Goal: Task Accomplishment & Management: Use online tool/utility

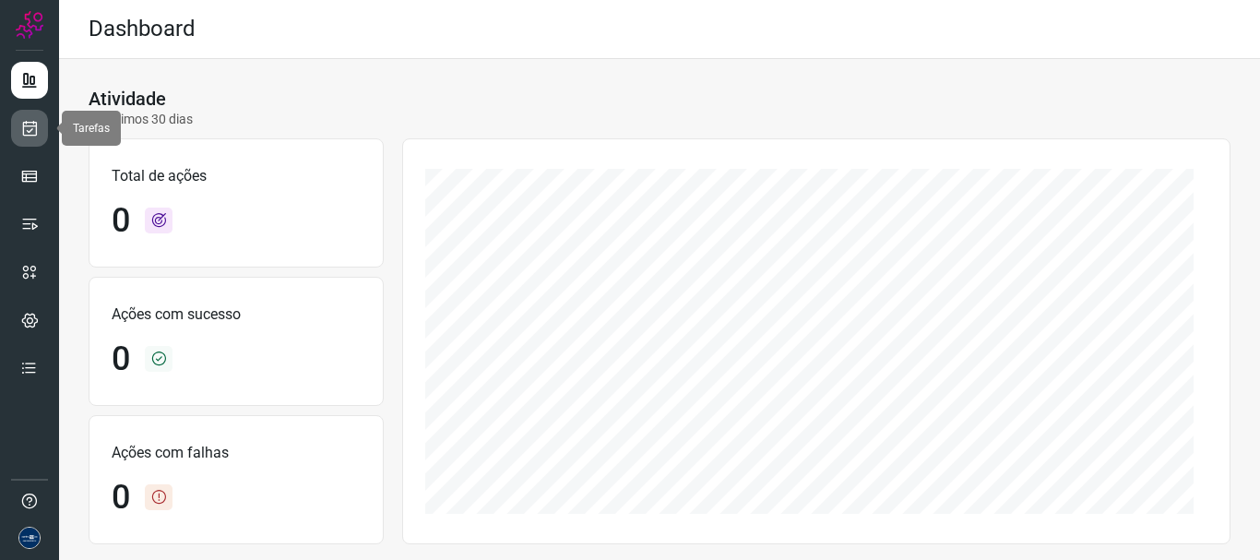
click at [32, 125] on icon at bounding box center [29, 128] width 19 height 18
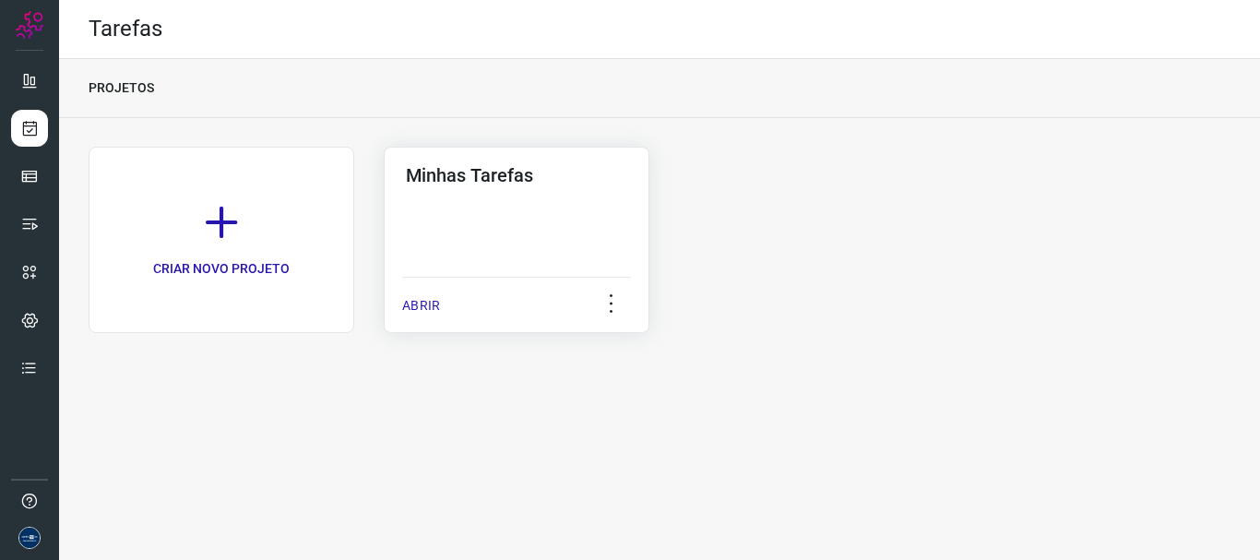
click at [406, 303] on p "ABRIR" at bounding box center [421, 305] width 38 height 19
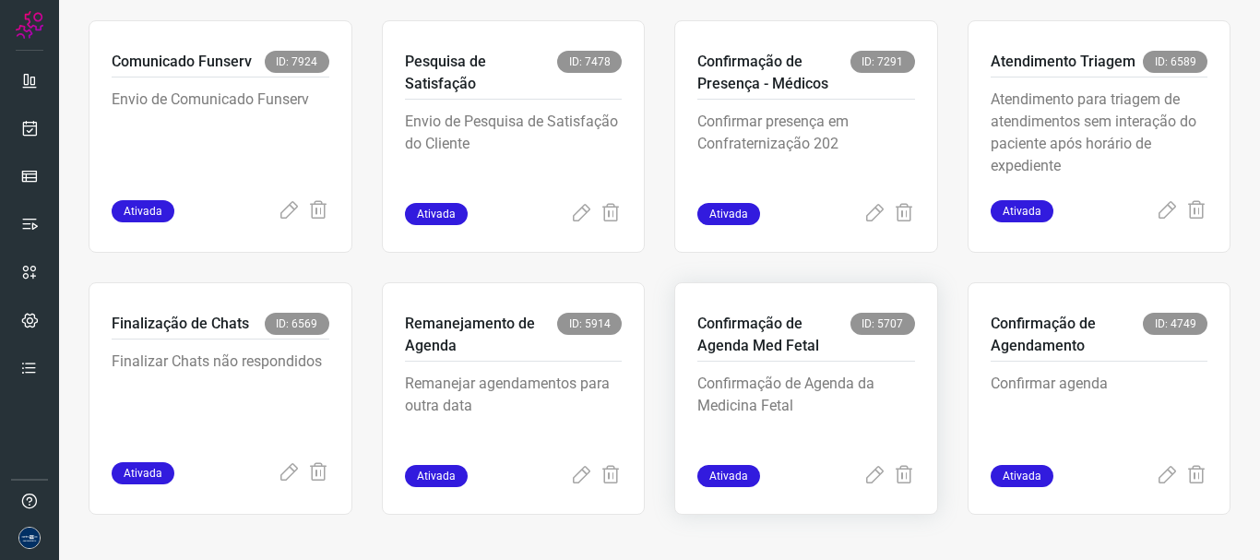
scroll to position [389, 0]
click at [280, 473] on icon at bounding box center [289, 472] width 22 height 22
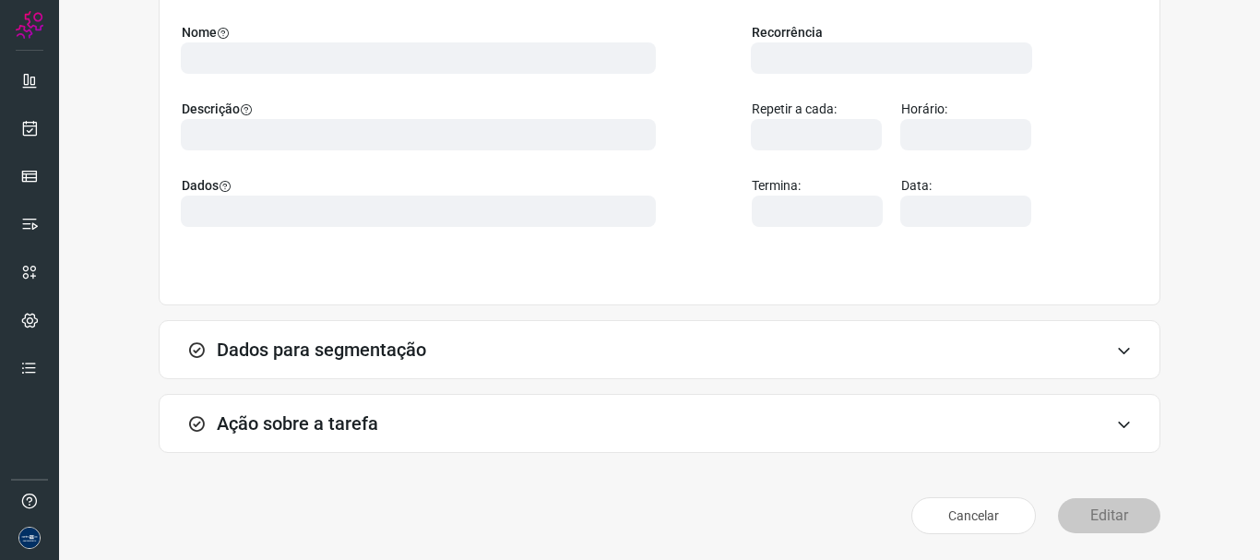
scroll to position [160, 0]
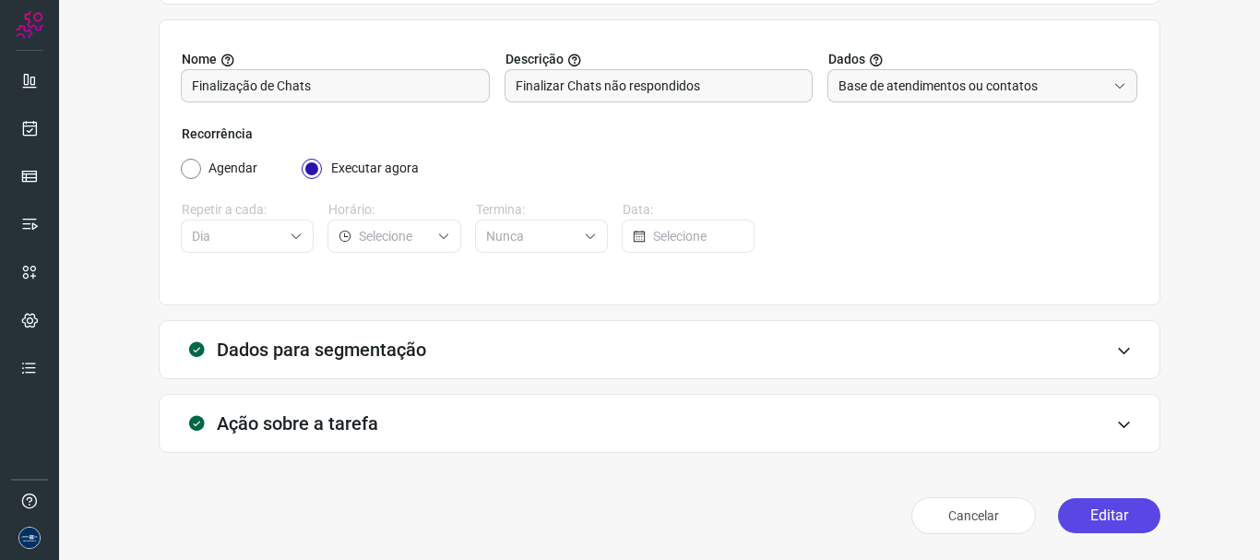
click at [1098, 516] on button "Editar" at bounding box center [1109, 515] width 102 height 35
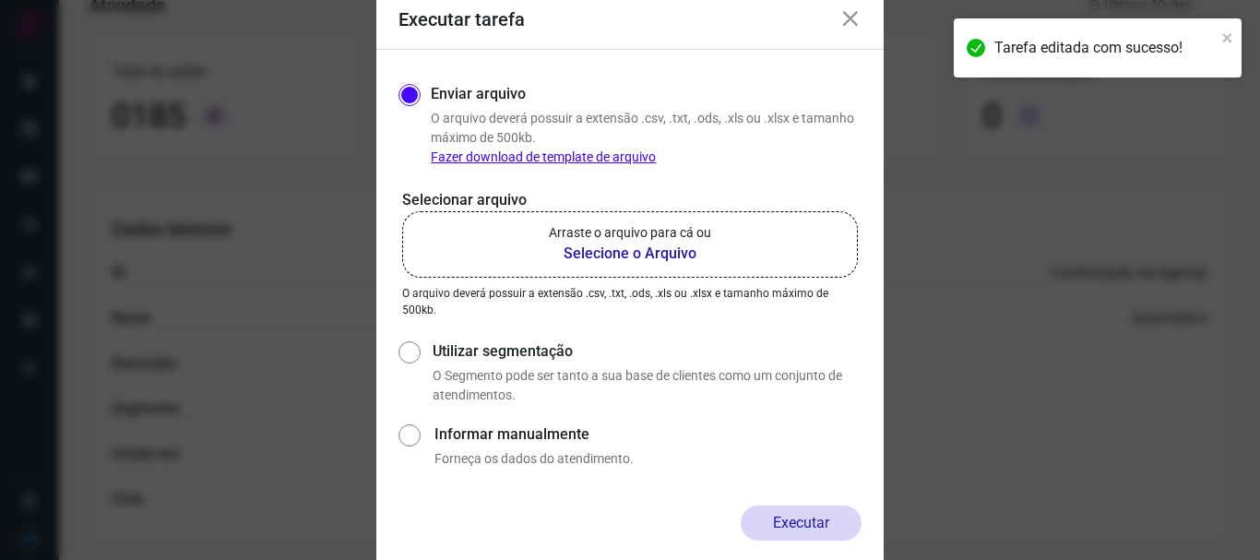
click at [464, 348] on label "Utilizar segmentação" at bounding box center [647, 351] width 429 height 22
click at [418, 348] on input "Utilizar segmentação" at bounding box center [407, 371] width 19 height 68
radio input "true"
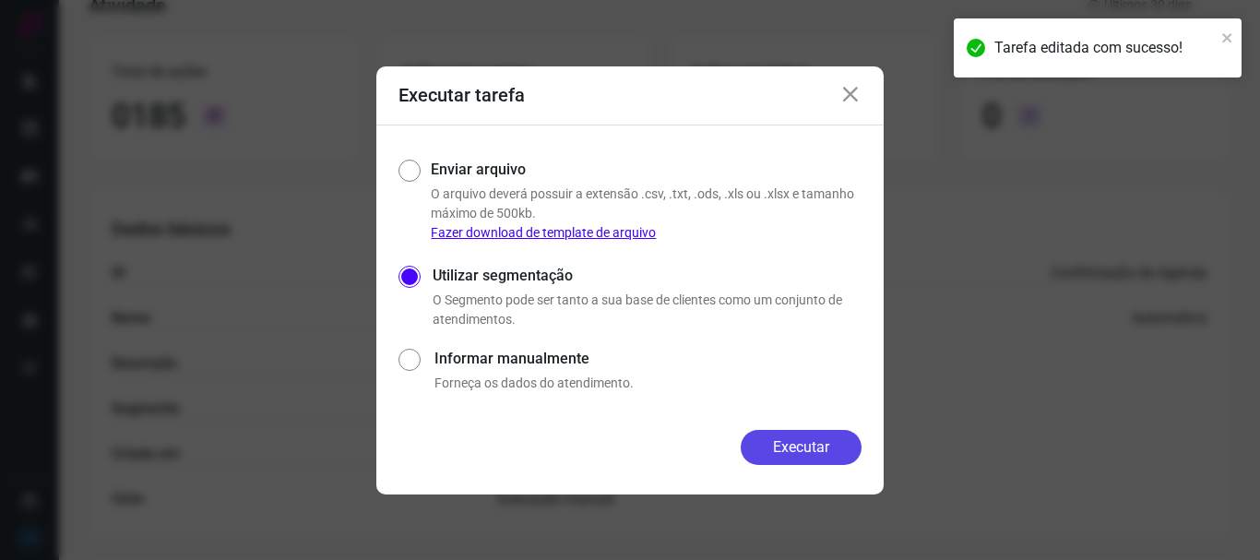
click at [791, 444] on button "Executar" at bounding box center [801, 447] width 121 height 35
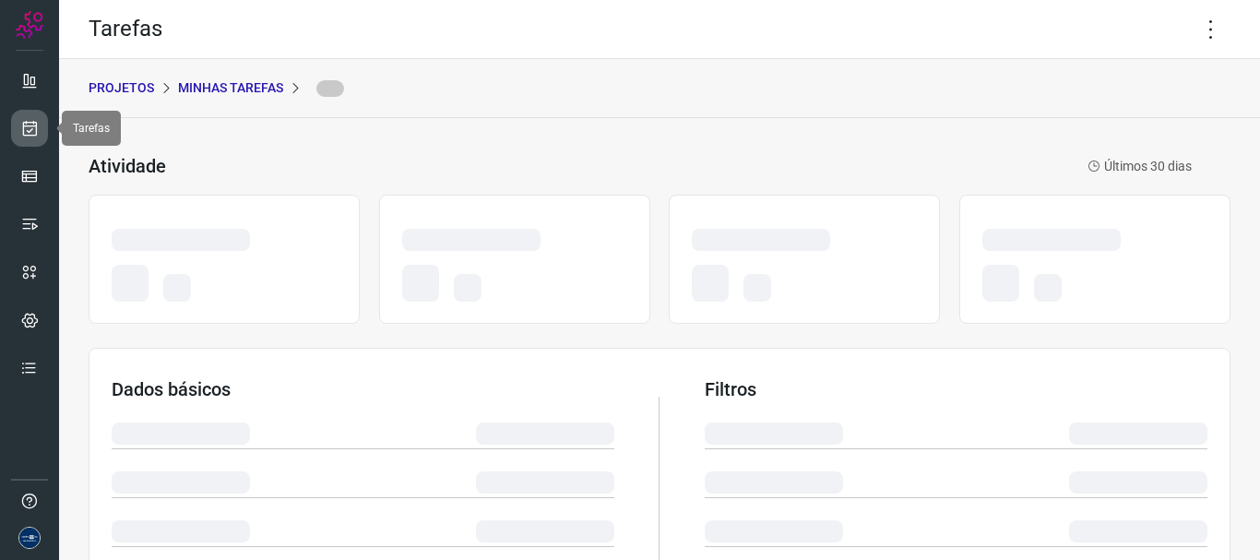
click at [43, 132] on link at bounding box center [29, 128] width 37 height 37
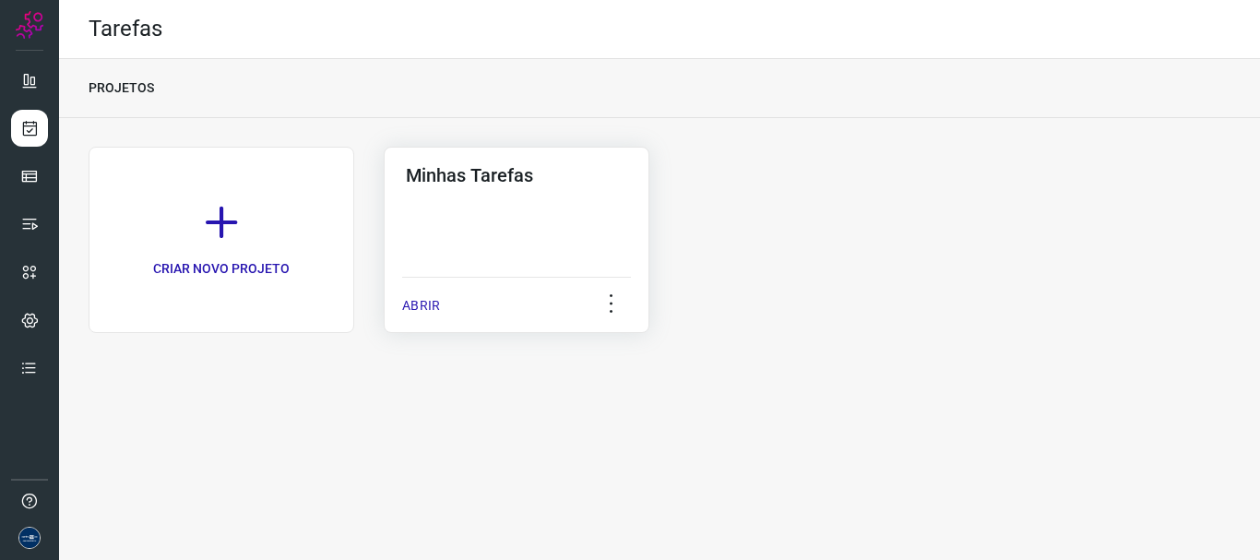
click at [427, 303] on p "ABRIR" at bounding box center [421, 305] width 38 height 19
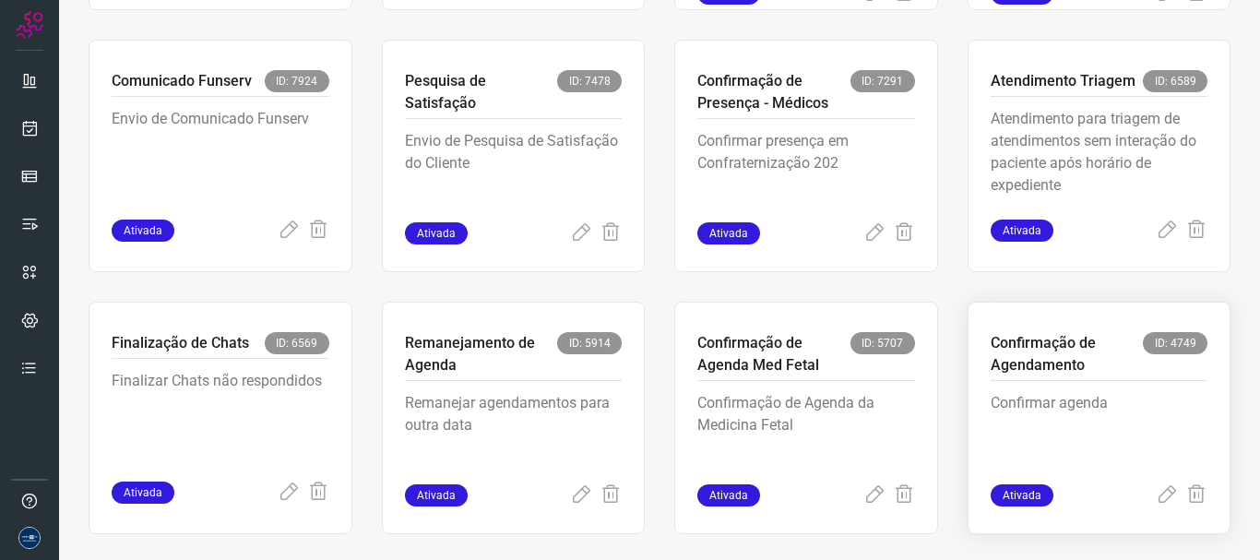
scroll to position [389, 0]
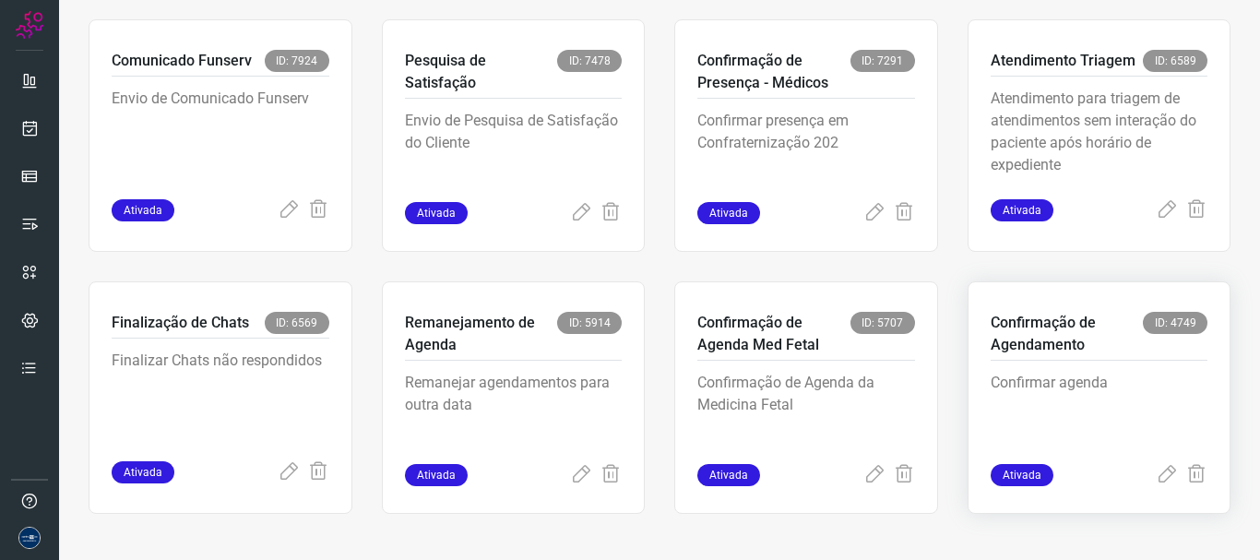
click at [1150, 461] on p "Confirmar agenda" at bounding box center [1100, 418] width 218 height 92
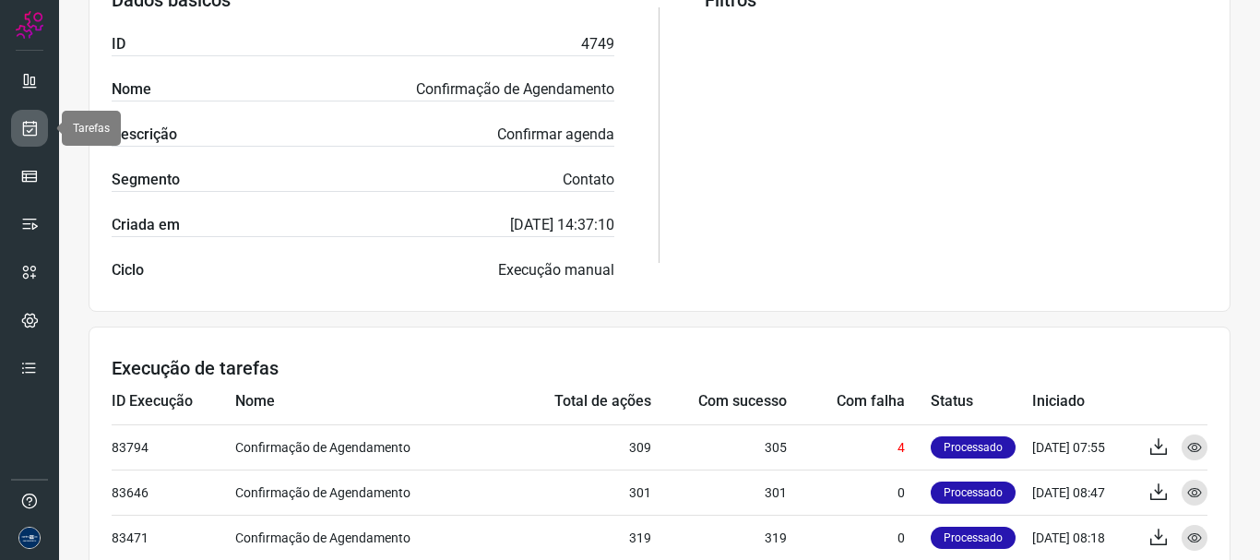
click at [35, 134] on icon at bounding box center [29, 128] width 19 height 18
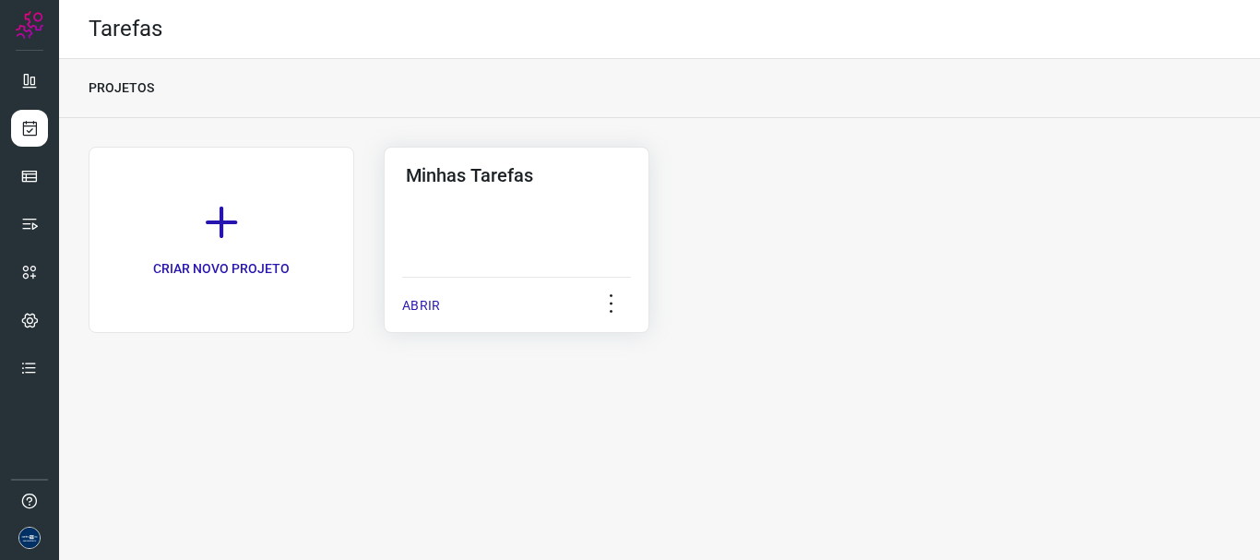
click at [418, 298] on p "ABRIR" at bounding box center [421, 305] width 38 height 19
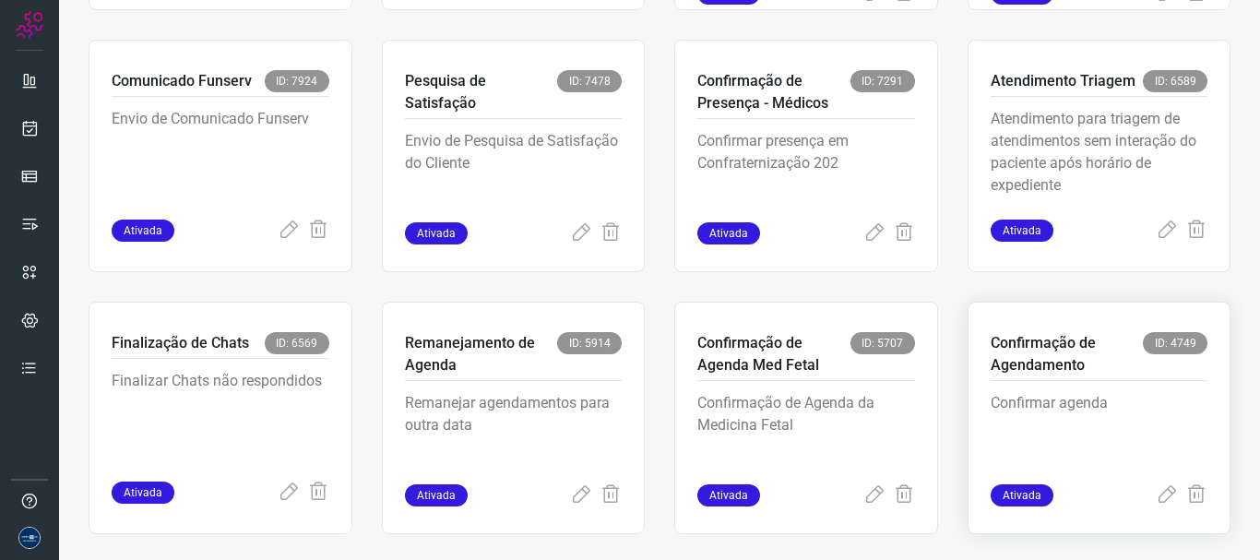
scroll to position [389, 0]
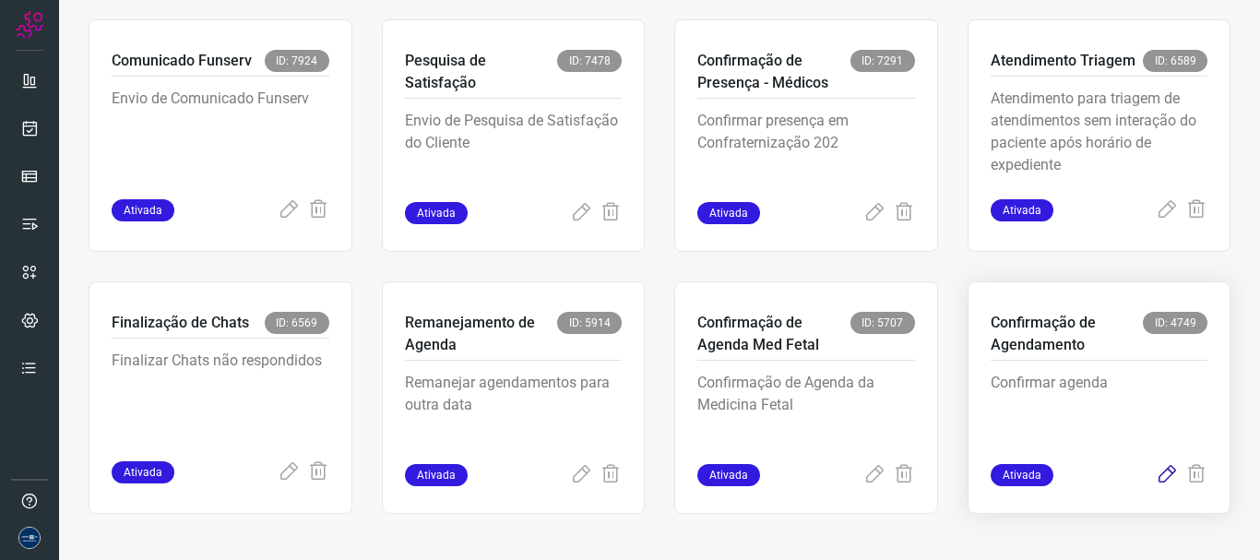
click at [1156, 475] on icon at bounding box center [1167, 475] width 22 height 22
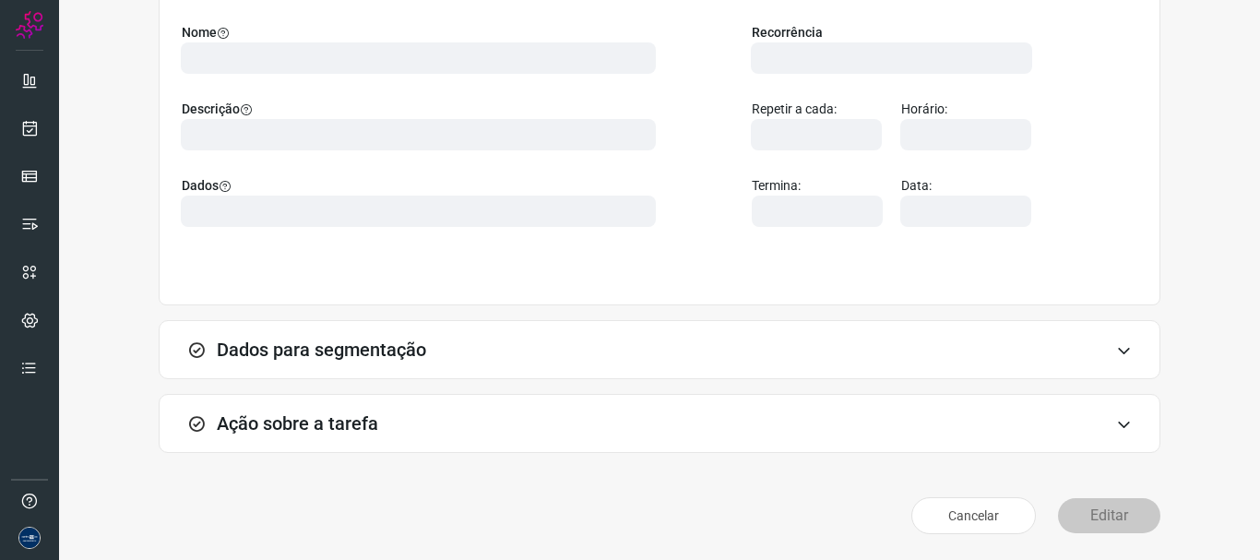
scroll to position [160, 0]
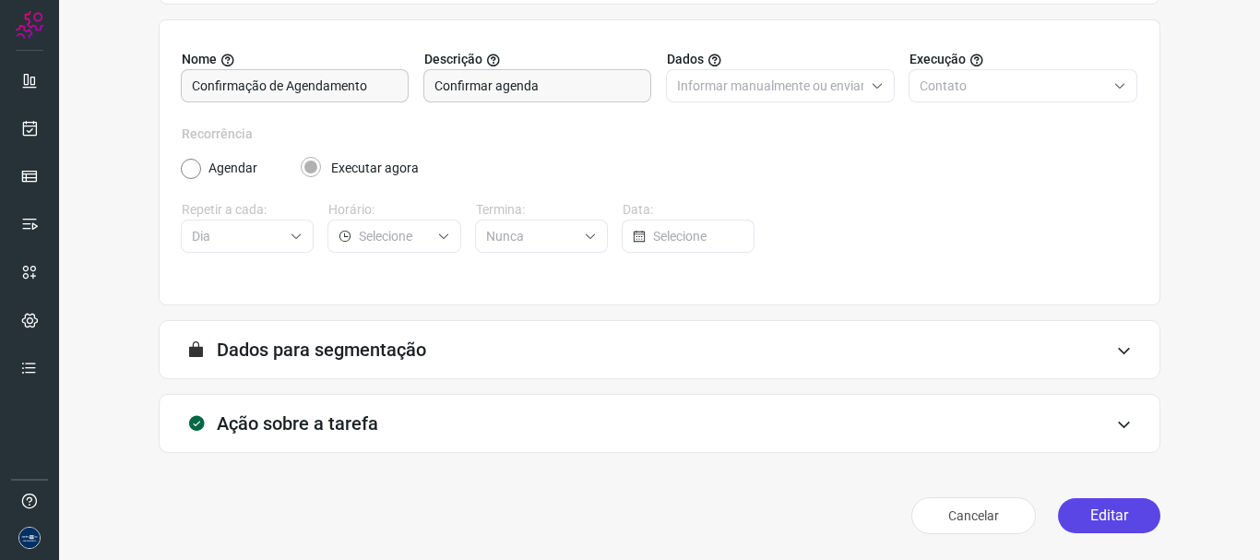
click at [1120, 532] on button "Editar" at bounding box center [1109, 515] width 102 height 35
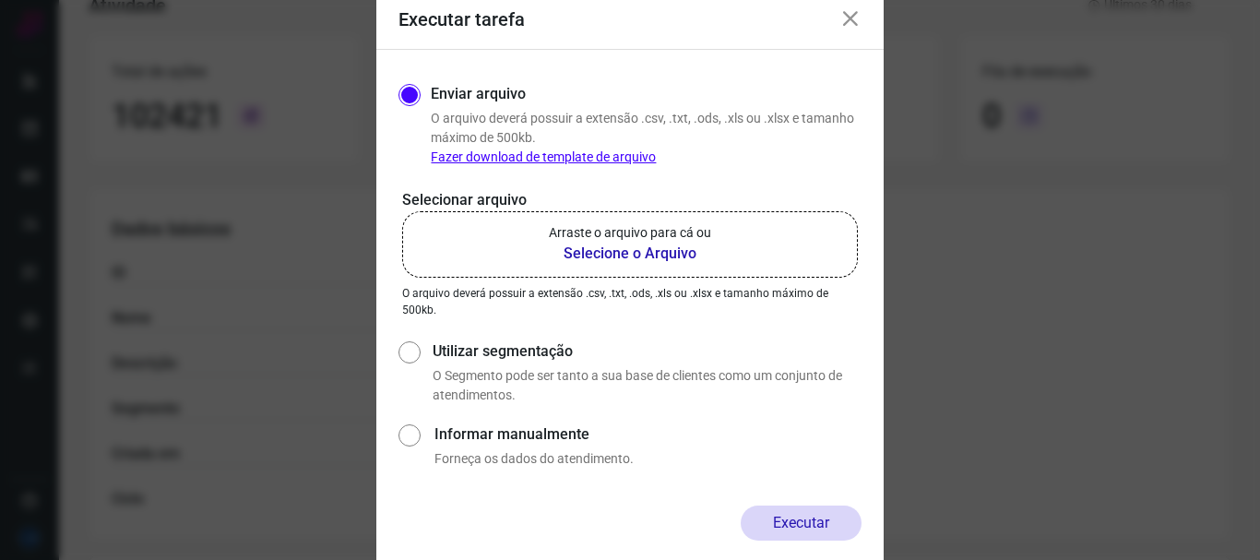
click at [630, 239] on p "Arraste o arquivo para cá ou" at bounding box center [630, 232] width 162 height 19
click at [0, 0] on input "Arraste o arquivo para cá ou Selecione o Arquivo" at bounding box center [0, 0] width 0 height 0
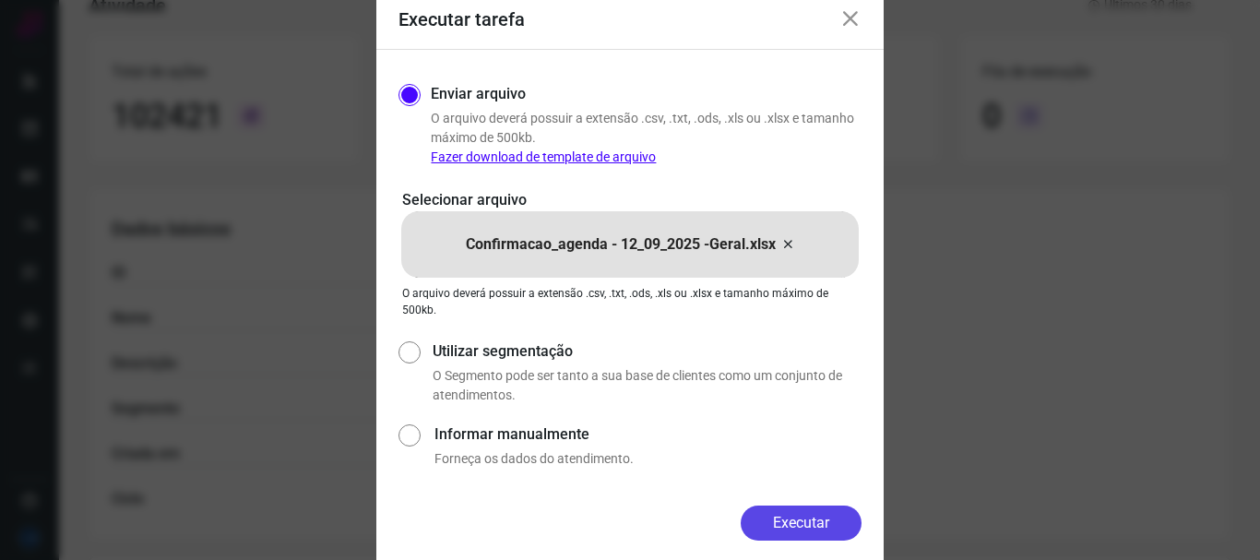
click at [780, 522] on button "Executar" at bounding box center [801, 522] width 121 height 35
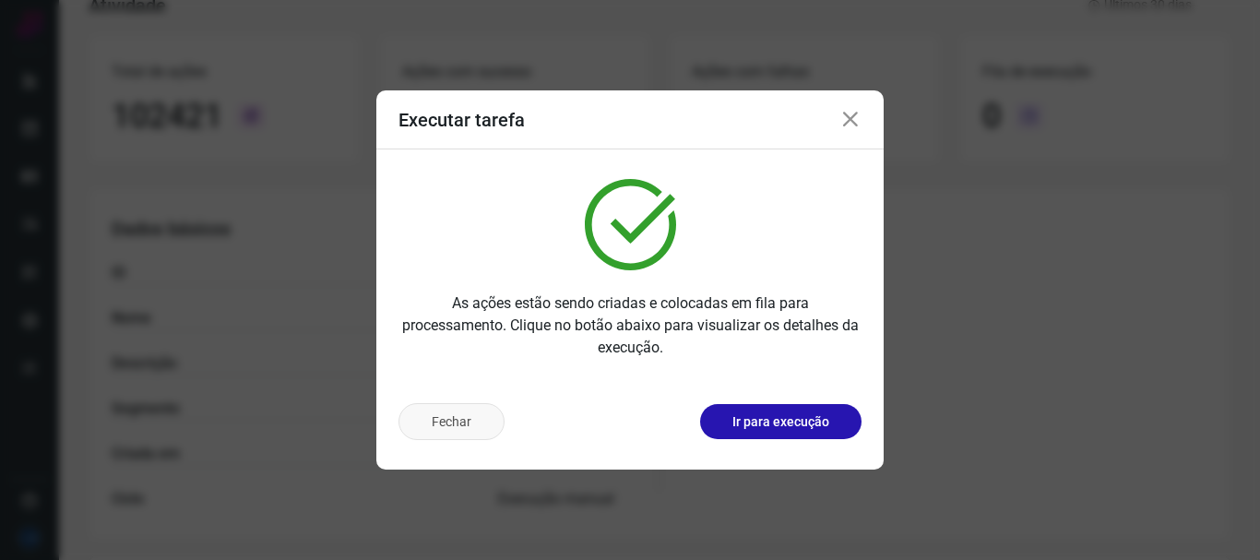
click at [450, 424] on button "Fechar" at bounding box center [451, 421] width 106 height 37
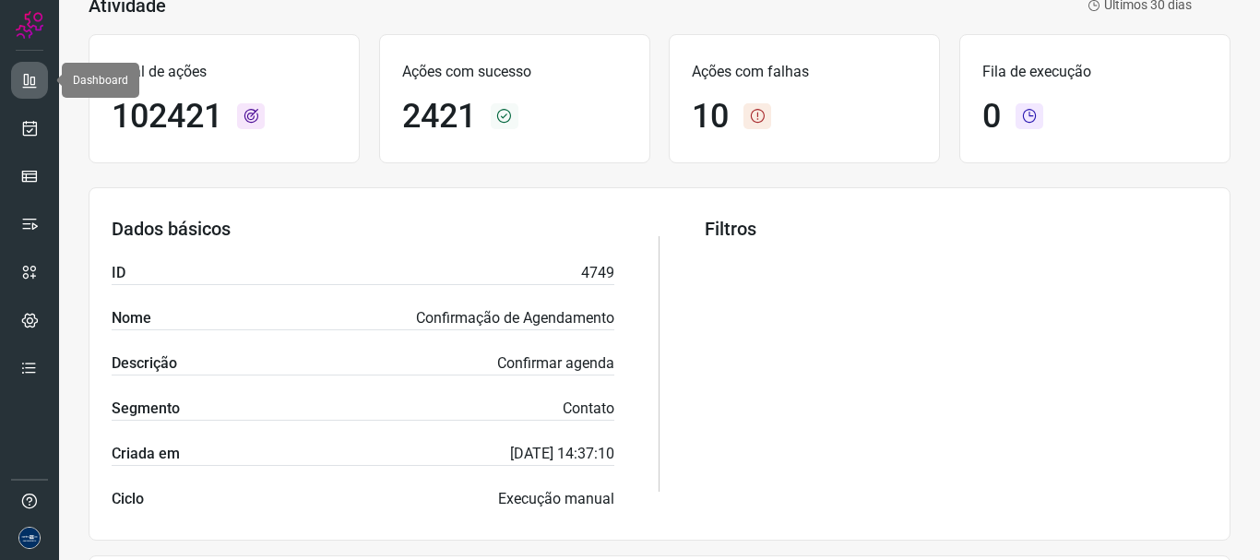
click at [46, 89] on link at bounding box center [29, 80] width 37 height 37
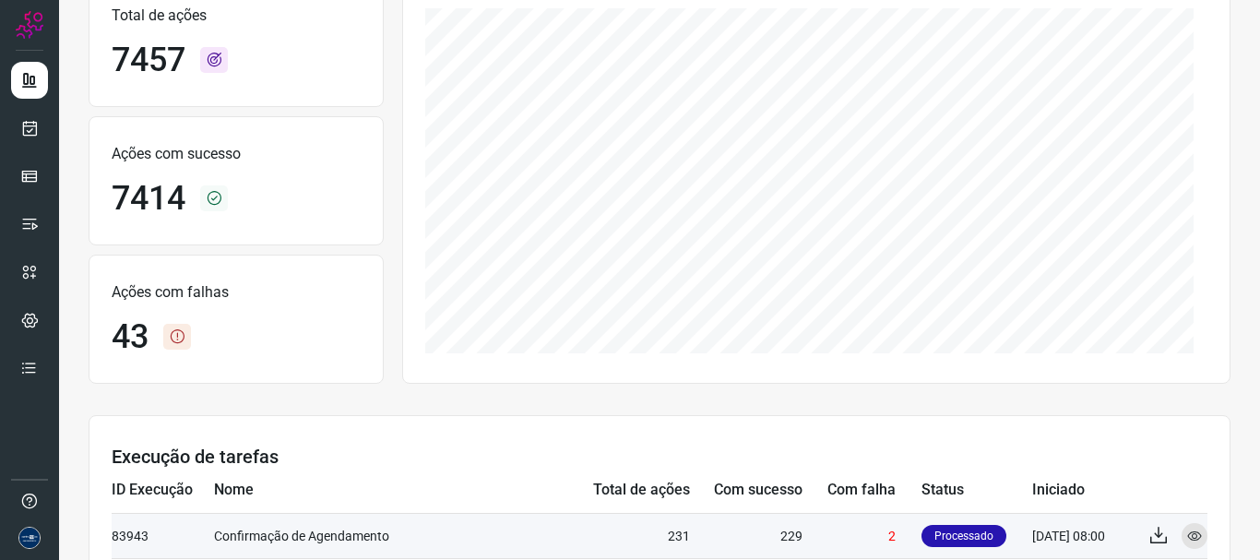
scroll to position [529, 0]
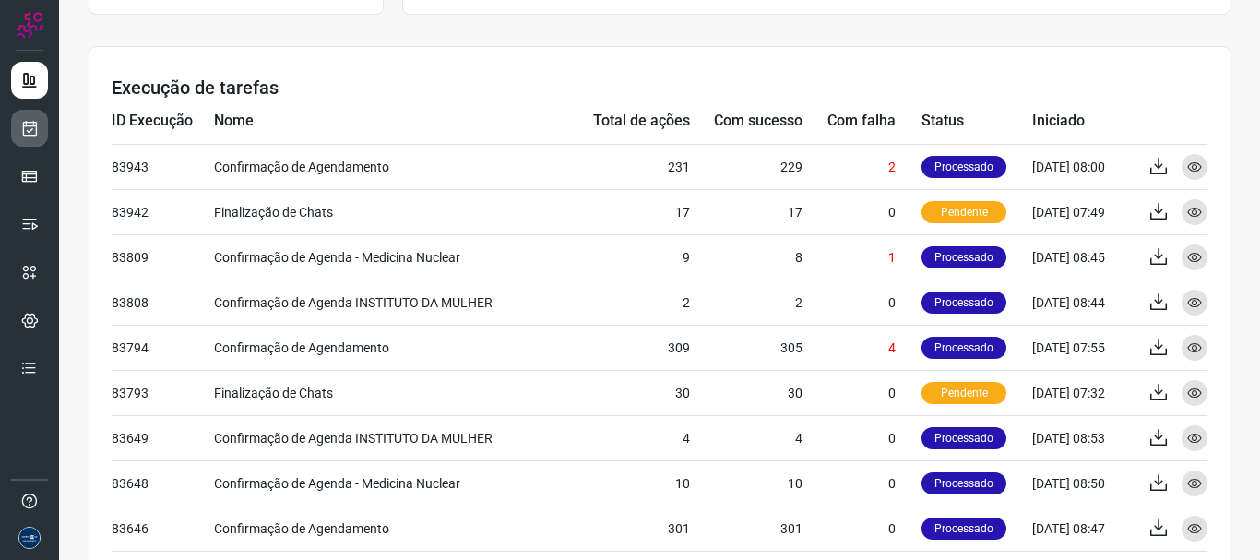
click at [44, 132] on link at bounding box center [29, 128] width 37 height 37
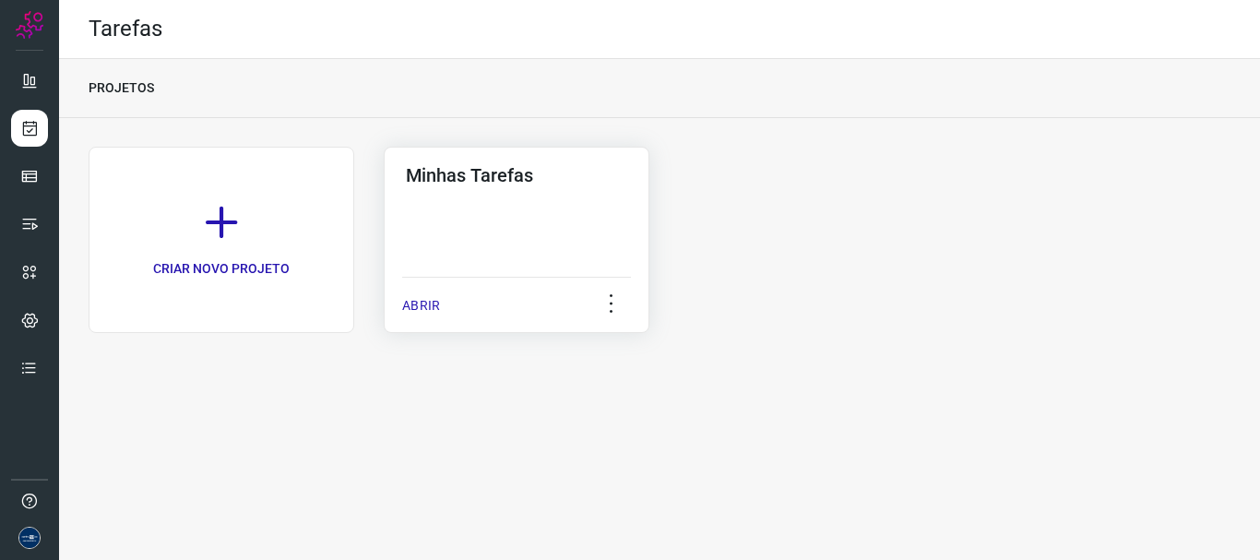
click at [421, 304] on p "ABRIR" at bounding box center [421, 305] width 38 height 19
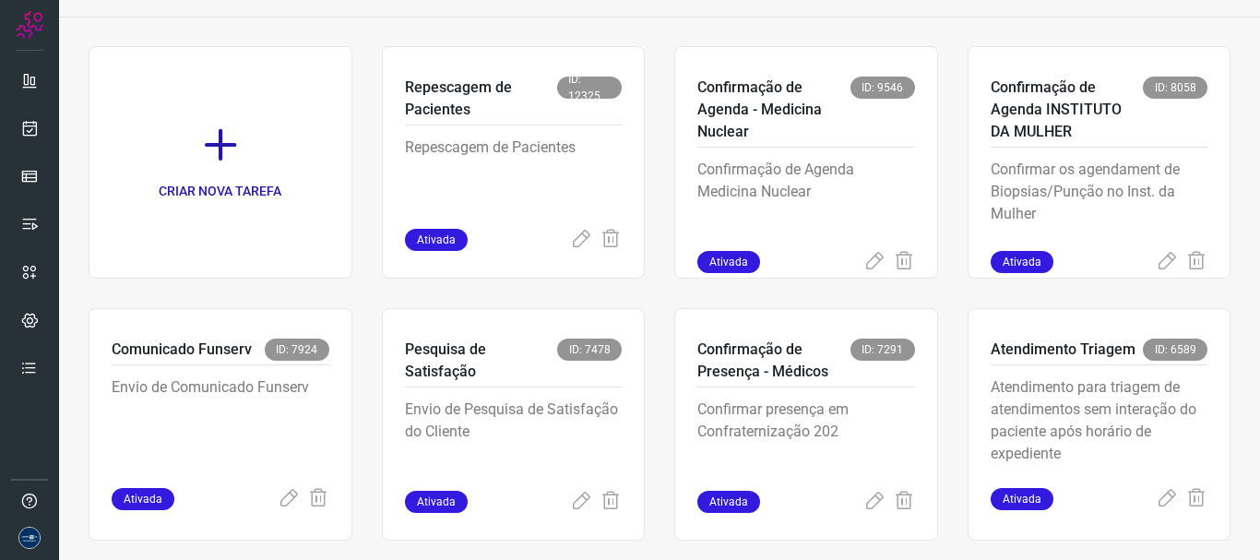
scroll to position [20, 0]
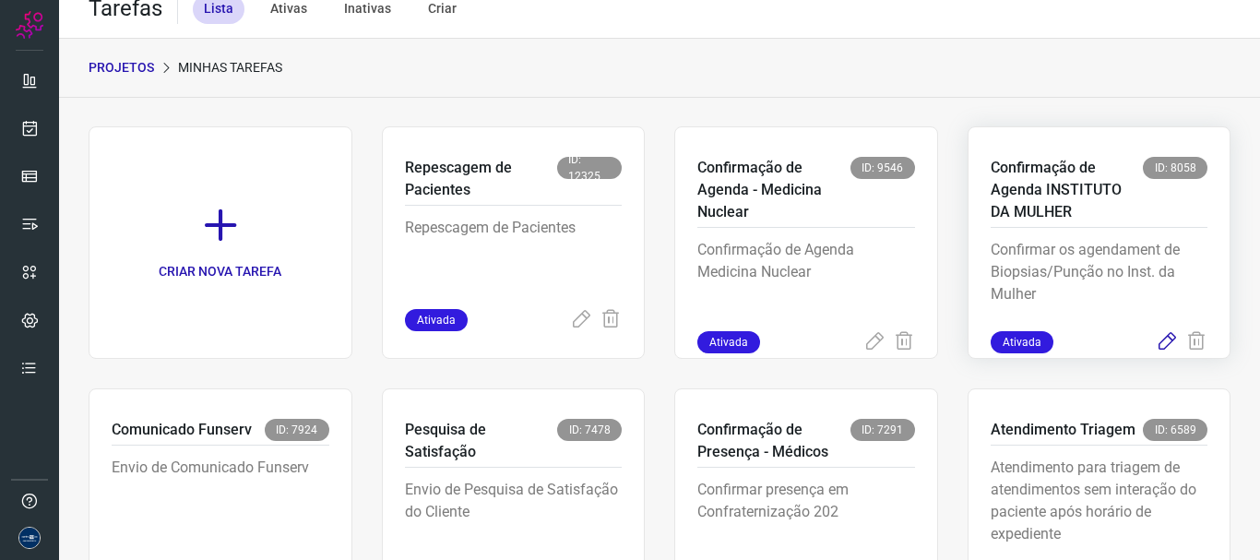
click at [1156, 336] on icon at bounding box center [1167, 342] width 22 height 22
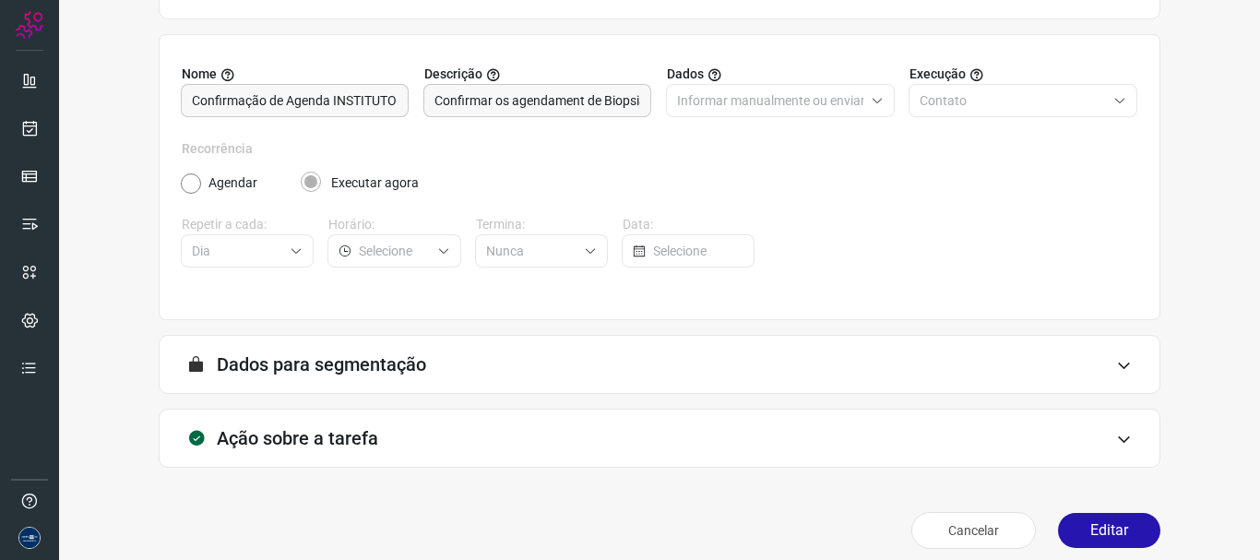
scroll to position [160, 0]
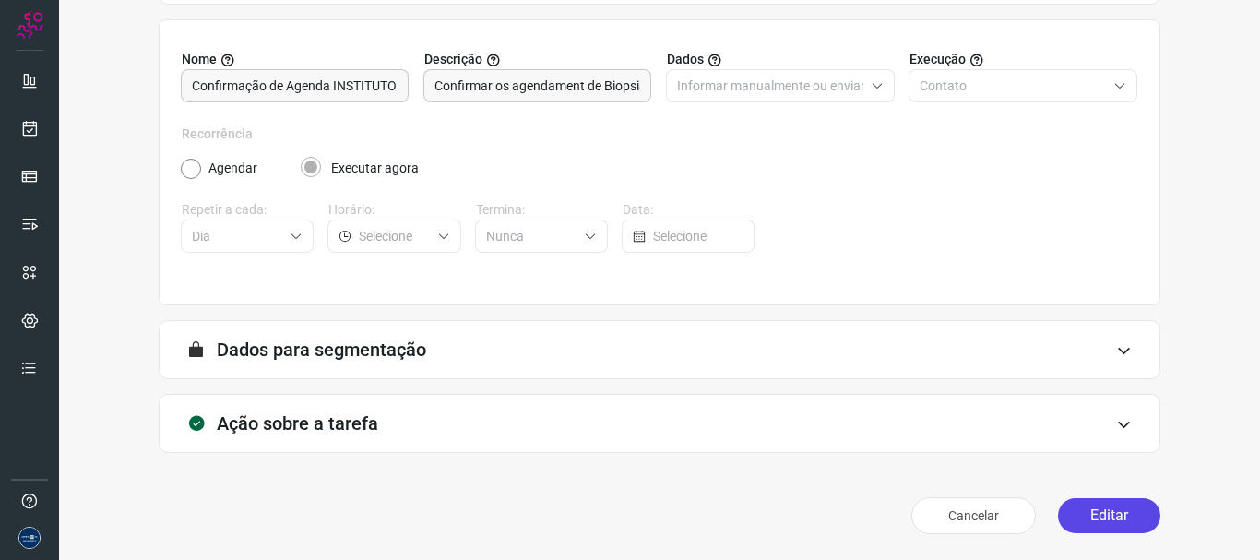
click at [1097, 505] on button "Editar" at bounding box center [1109, 515] width 102 height 35
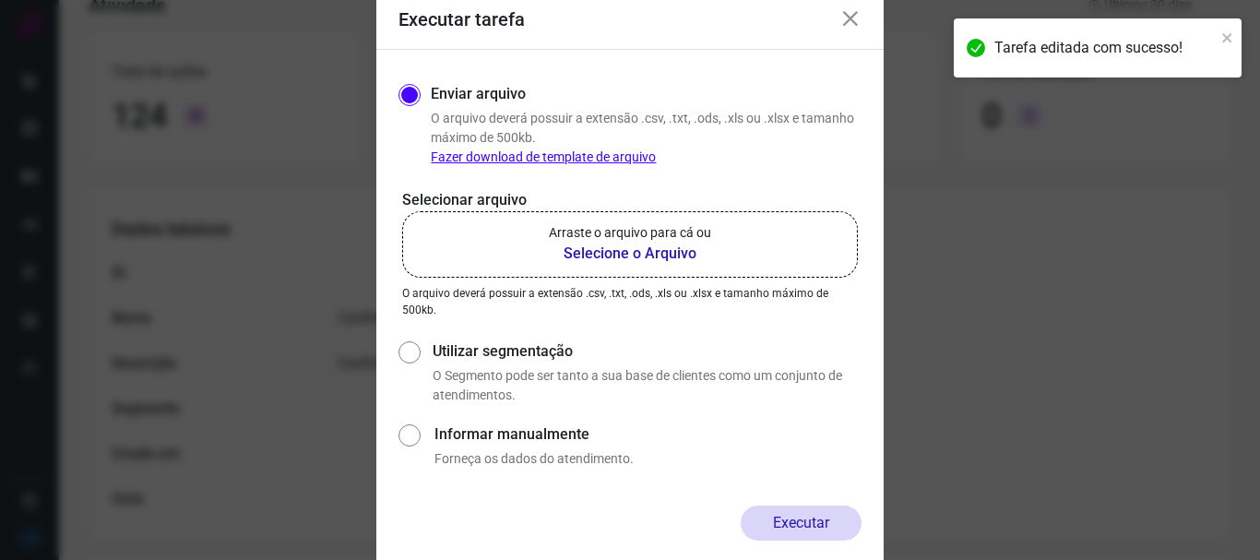
click at [725, 259] on label "Arraste o arquivo para cá ou Selecione o Arquivo" at bounding box center [630, 244] width 456 height 66
click at [0, 0] on input "Arraste o arquivo para cá ou Selecione o Arquivo" at bounding box center [0, 0] width 0 height 0
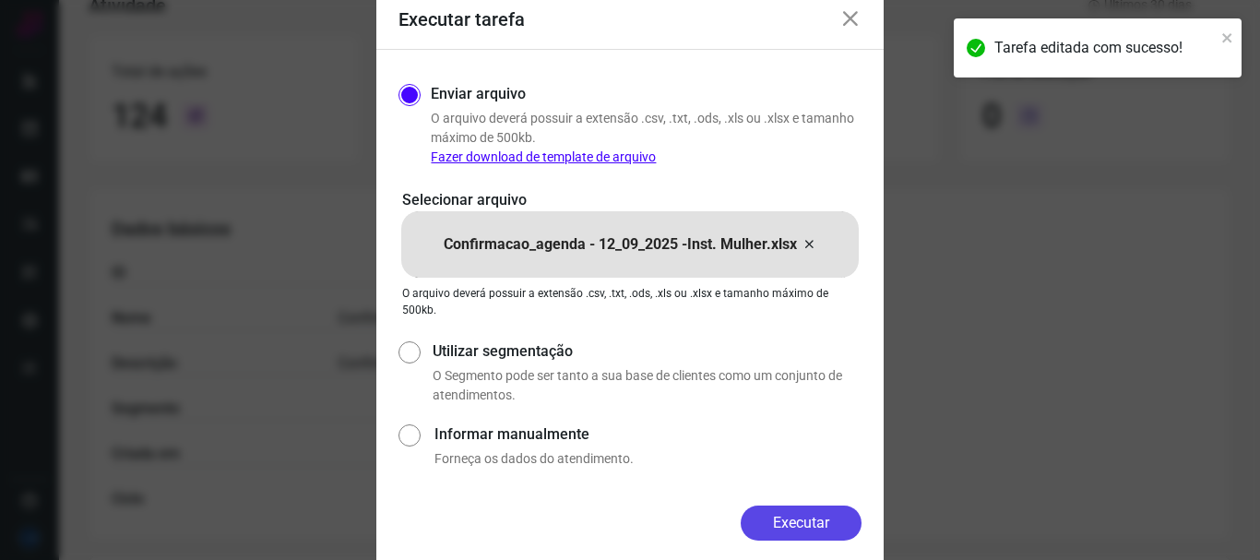
click at [817, 515] on button "Executar" at bounding box center [801, 522] width 121 height 35
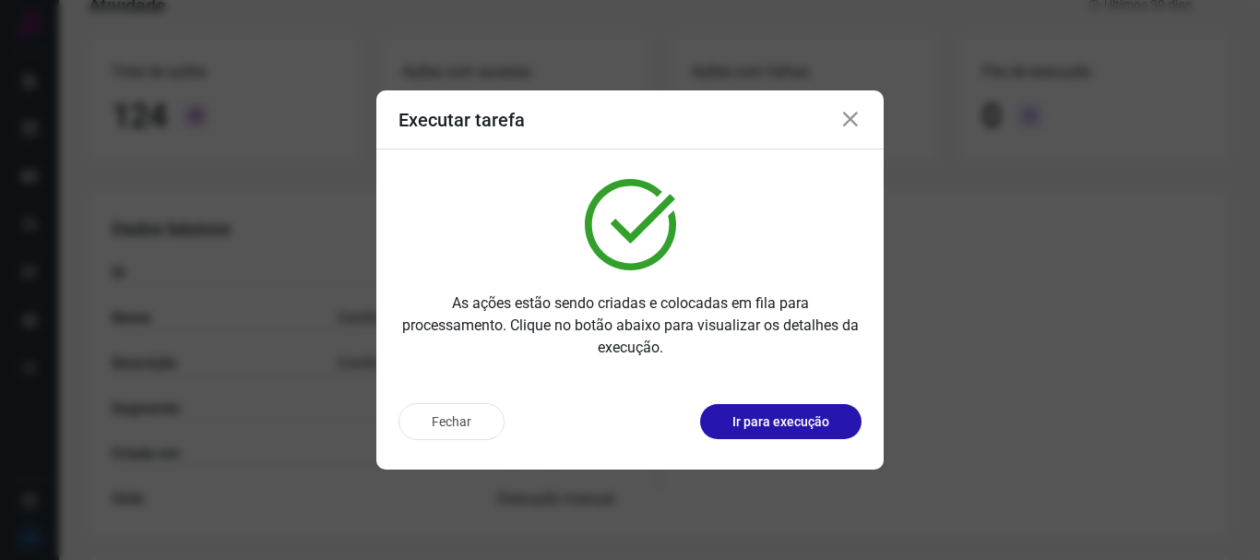
click at [850, 115] on icon at bounding box center [850, 120] width 22 height 22
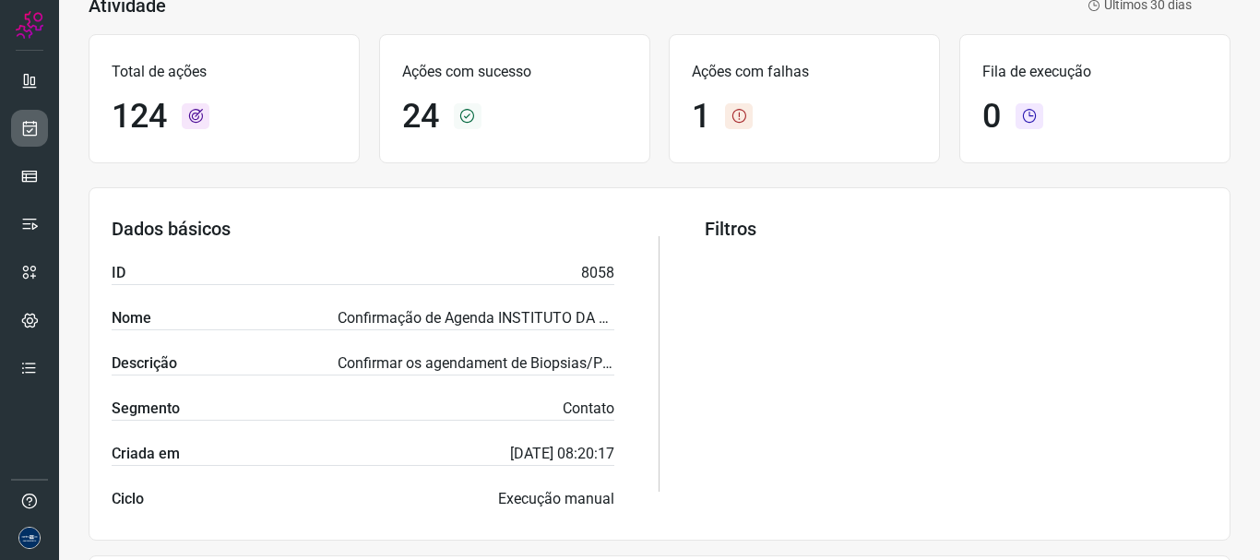
click at [29, 132] on icon at bounding box center [29, 128] width 19 height 18
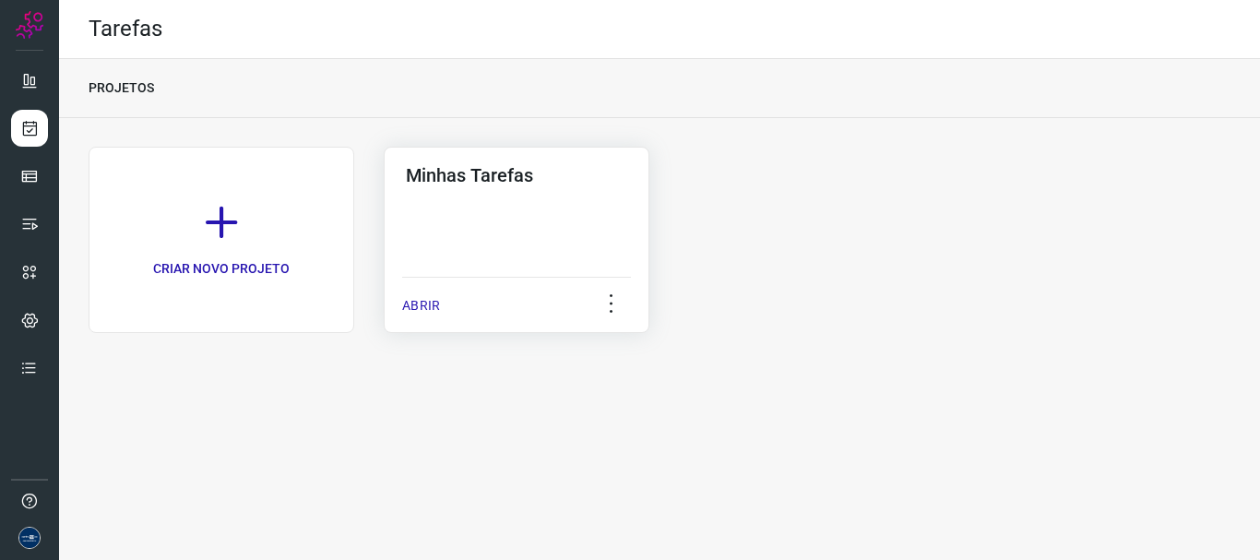
click at [399, 304] on div "Minhas Tarefas ABRIR" at bounding box center [517, 240] width 266 height 186
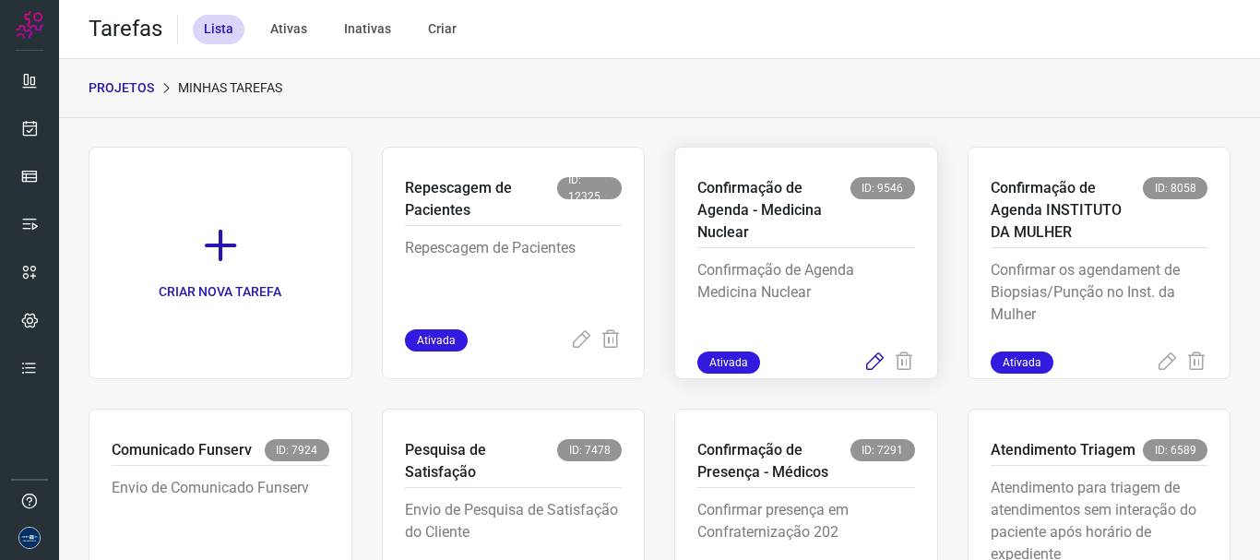
click at [868, 364] on icon at bounding box center [874, 362] width 22 height 22
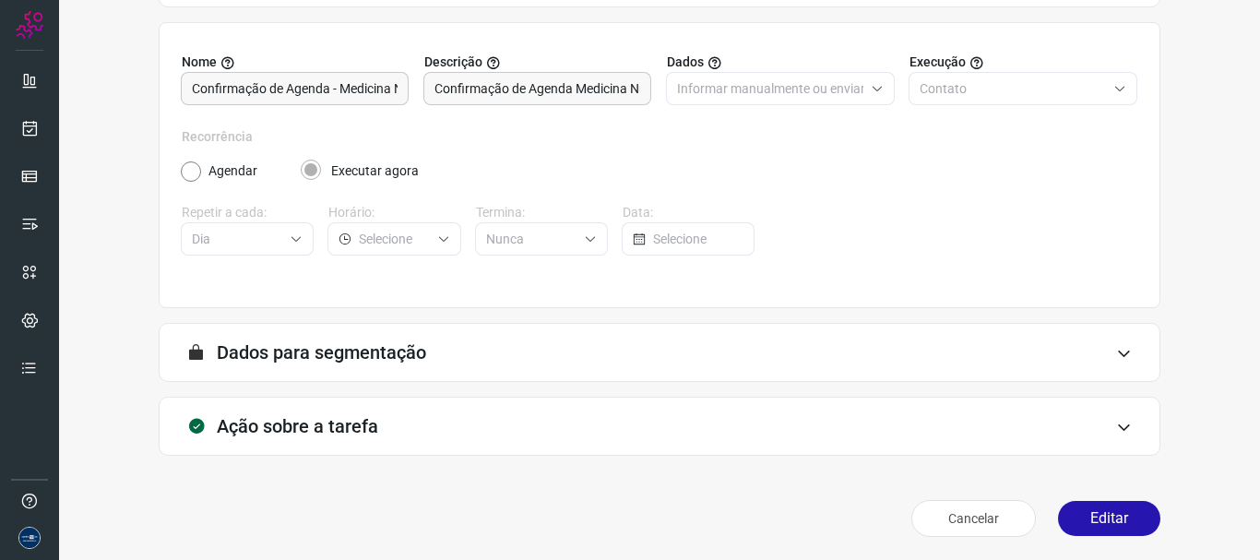
scroll to position [160, 0]
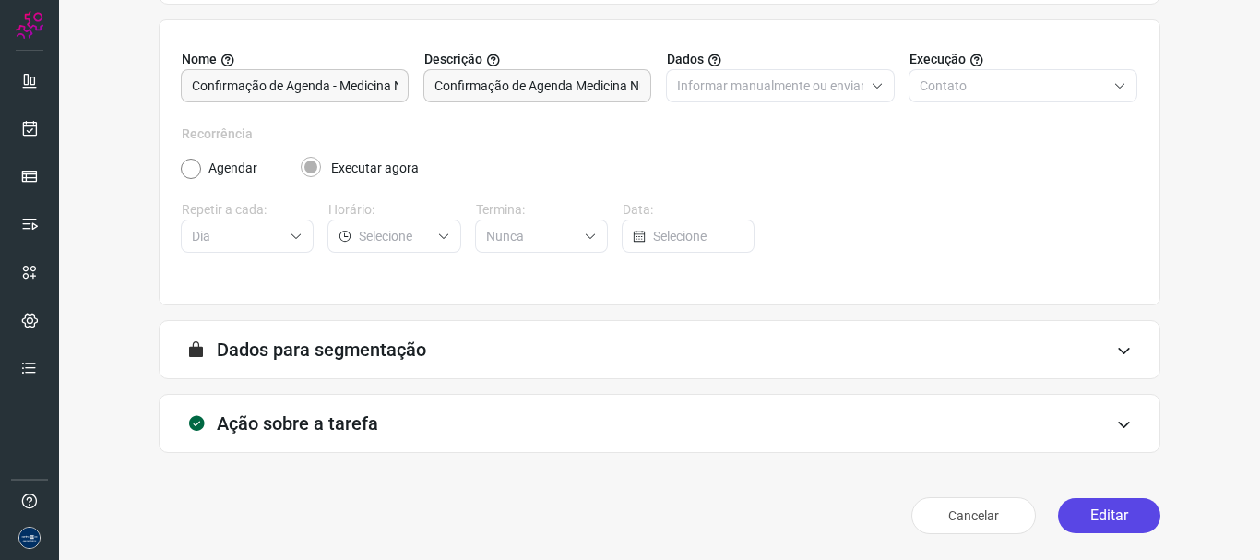
click at [1076, 521] on button "Editar" at bounding box center [1109, 515] width 102 height 35
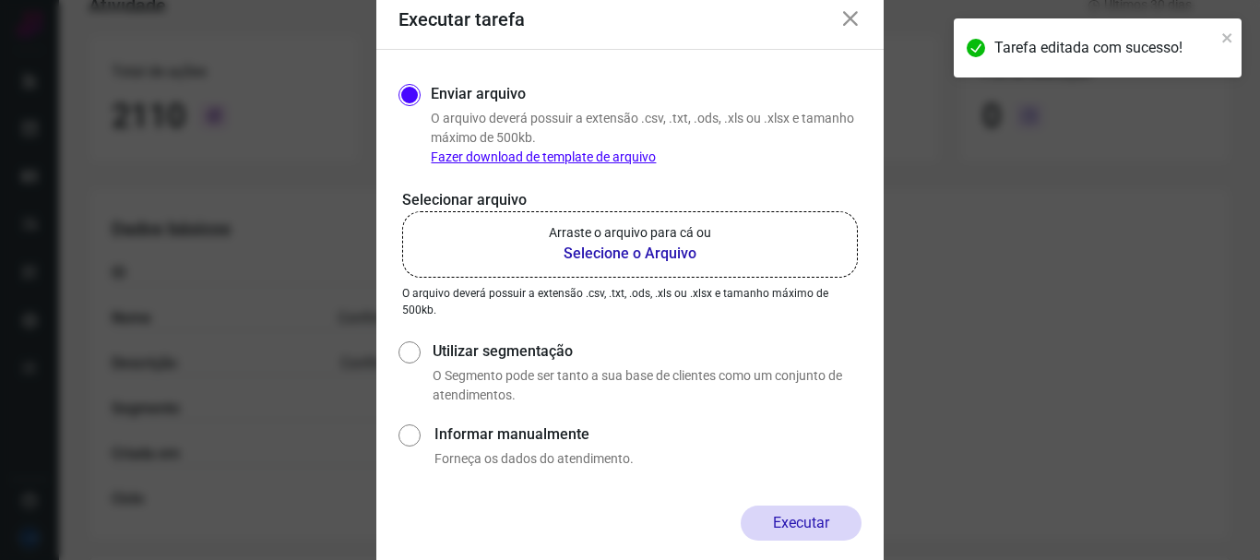
click at [677, 244] on b "Selecione o Arquivo" at bounding box center [630, 254] width 162 height 22
click at [0, 0] on input "Arraste o arquivo para cá ou Selecione o Arquivo" at bounding box center [0, 0] width 0 height 0
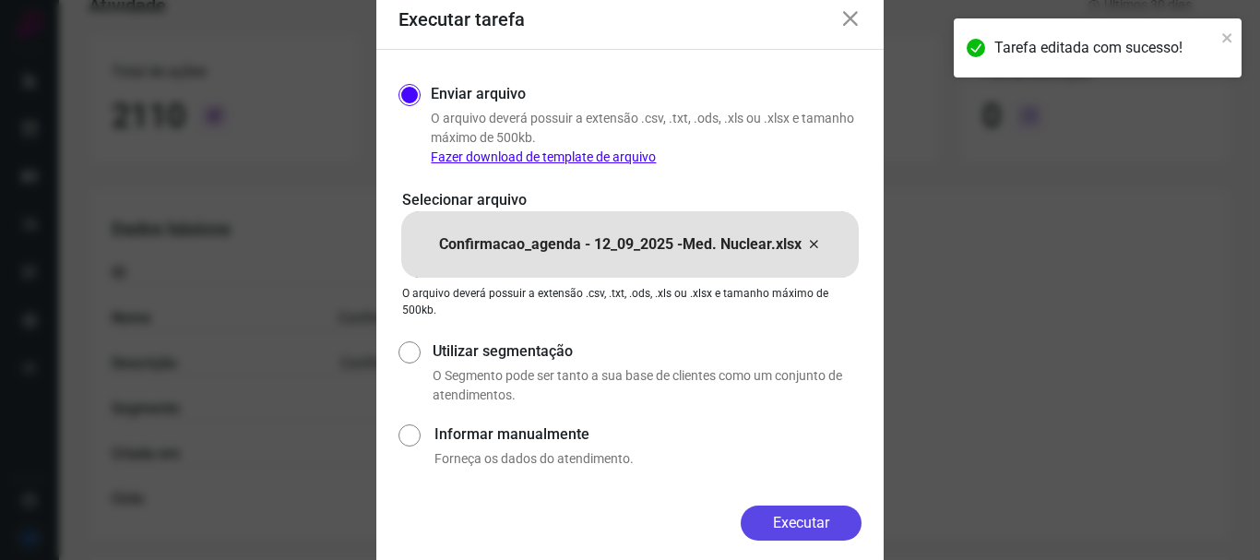
click at [800, 520] on button "Executar" at bounding box center [801, 522] width 121 height 35
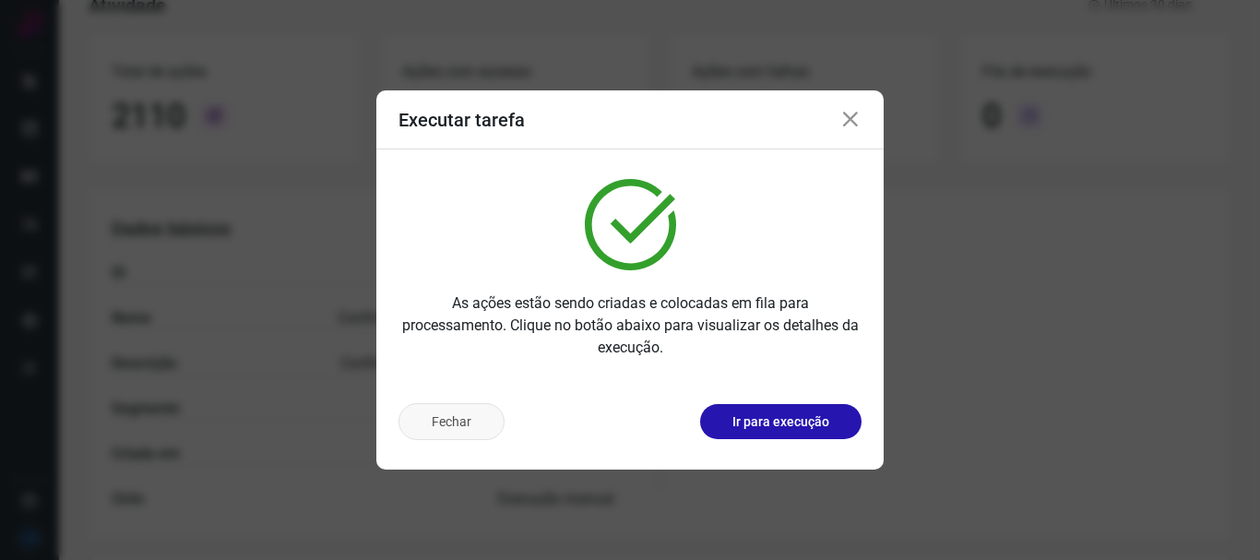
click at [417, 427] on button "Fechar" at bounding box center [451, 421] width 106 height 37
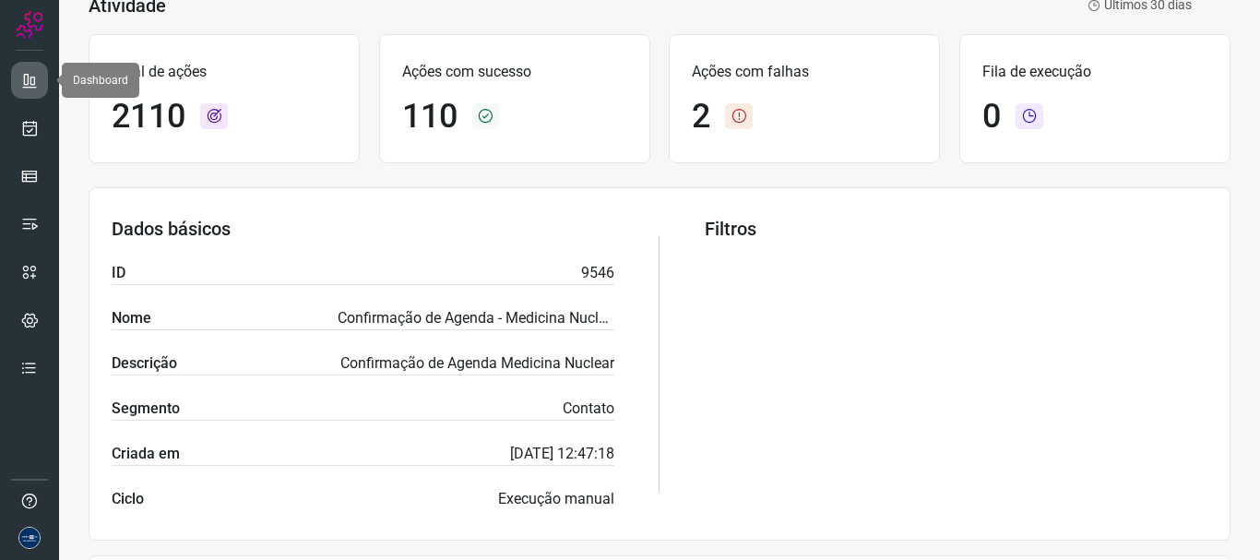
click at [34, 74] on icon at bounding box center [29, 80] width 18 height 18
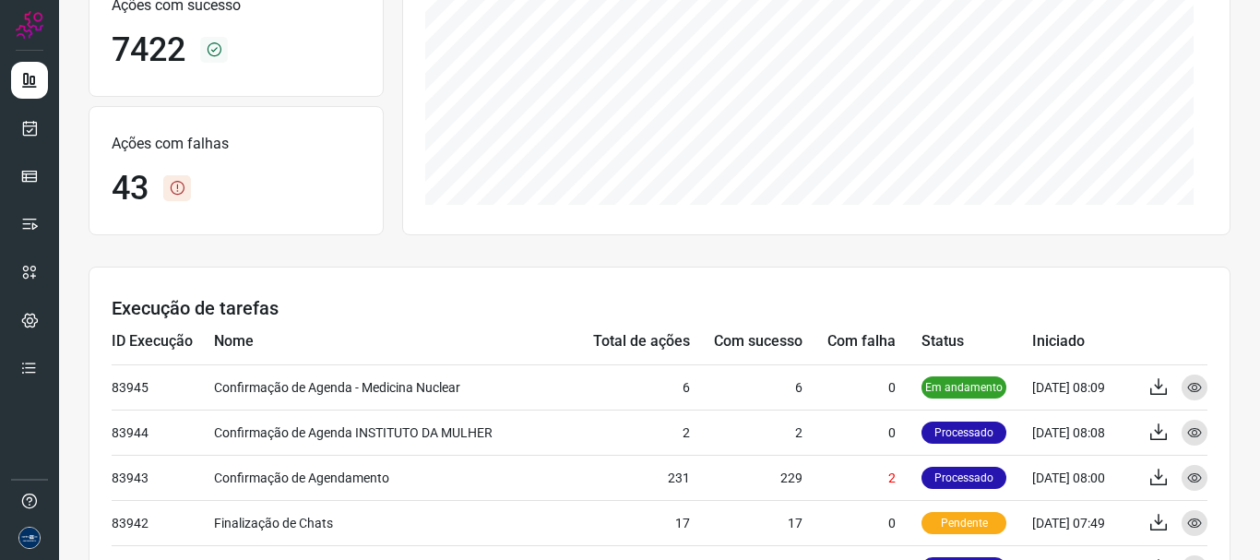
scroll to position [345, 0]
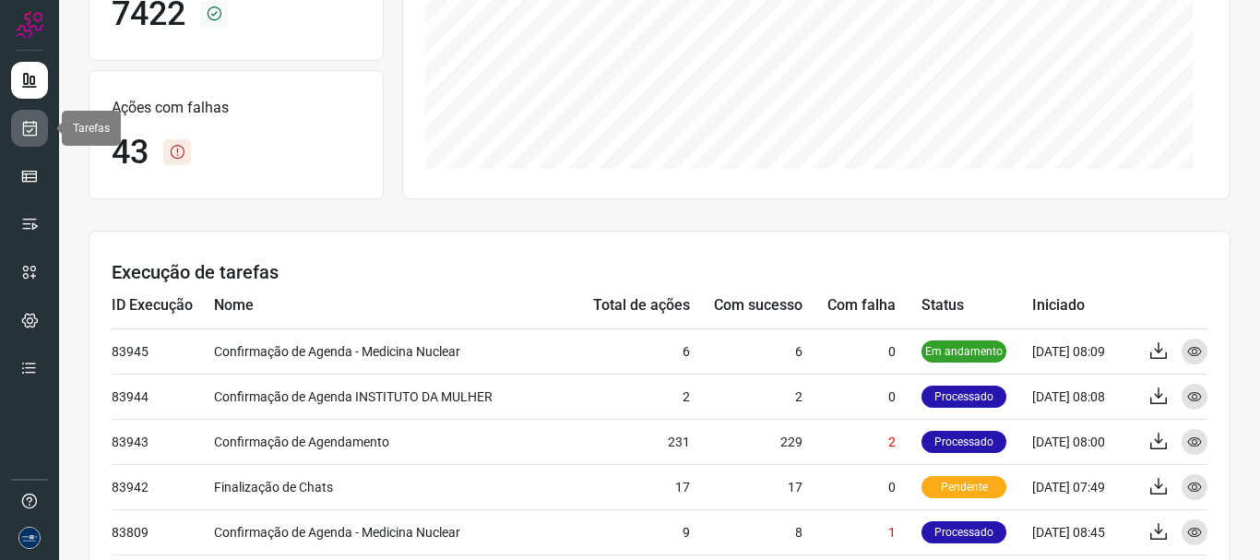
click at [42, 134] on link at bounding box center [29, 128] width 37 height 37
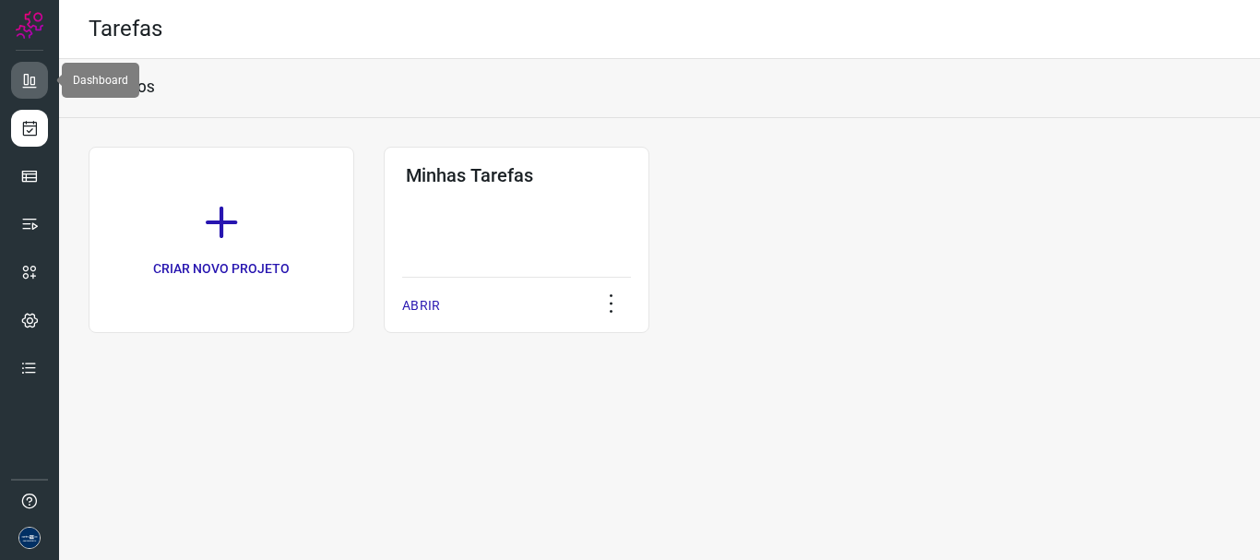
click at [30, 77] on icon at bounding box center [29, 80] width 18 height 18
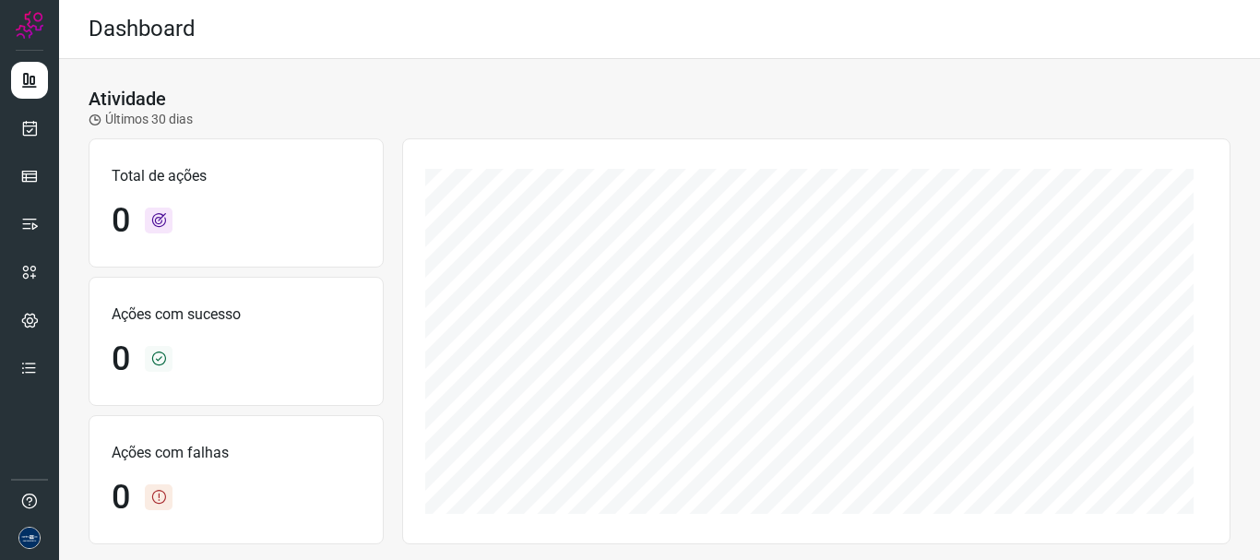
scroll to position [277, 0]
